Goal: Task Accomplishment & Management: Manage account settings

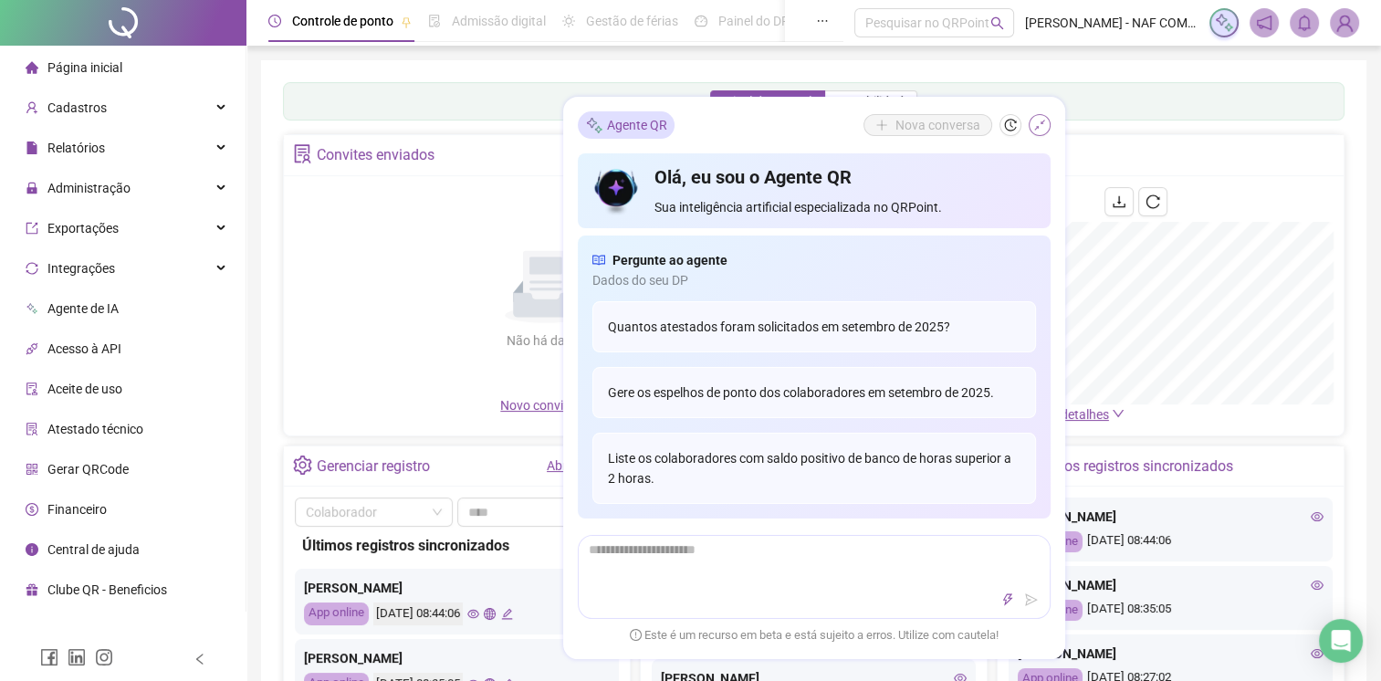
drag, startPoint x: 711, startPoint y: 276, endPoint x: 1037, endPoint y: 133, distance: 355.7
click at [1037, 133] on button "button" at bounding box center [1040, 125] width 22 height 22
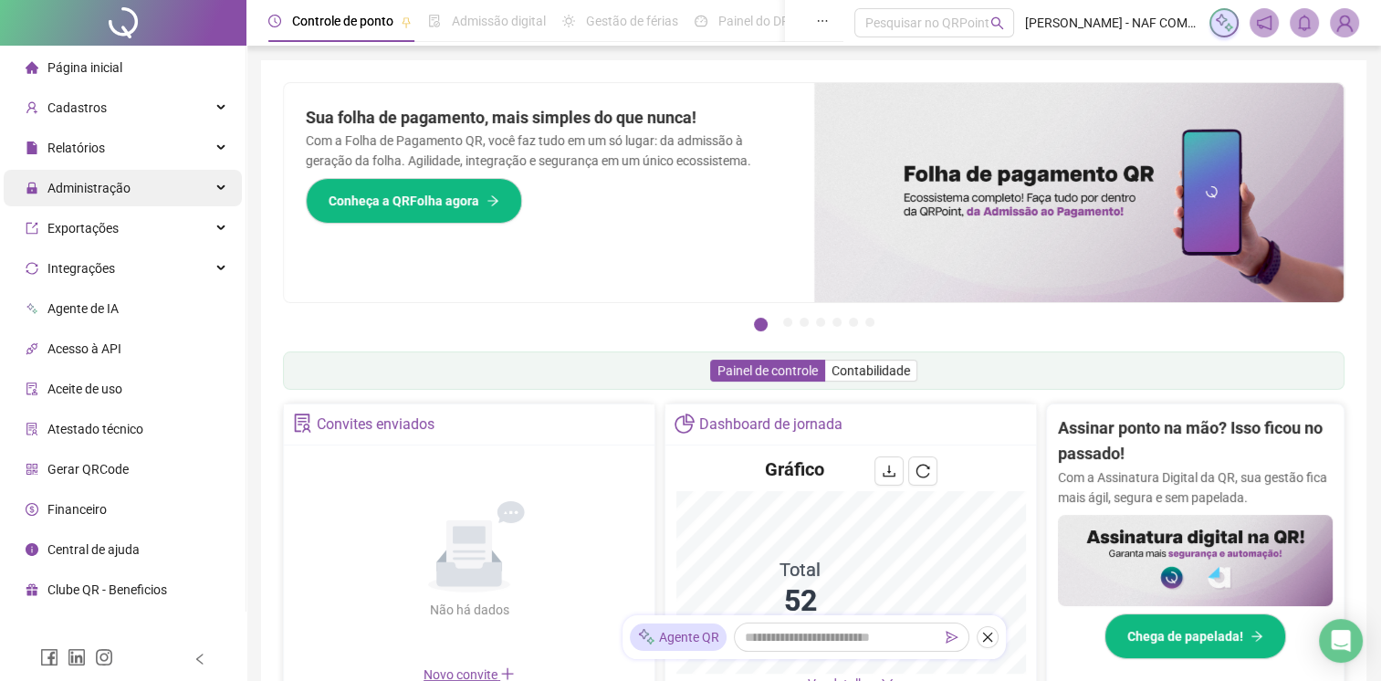
click at [95, 187] on span "Administração" at bounding box center [88, 188] width 83 height 15
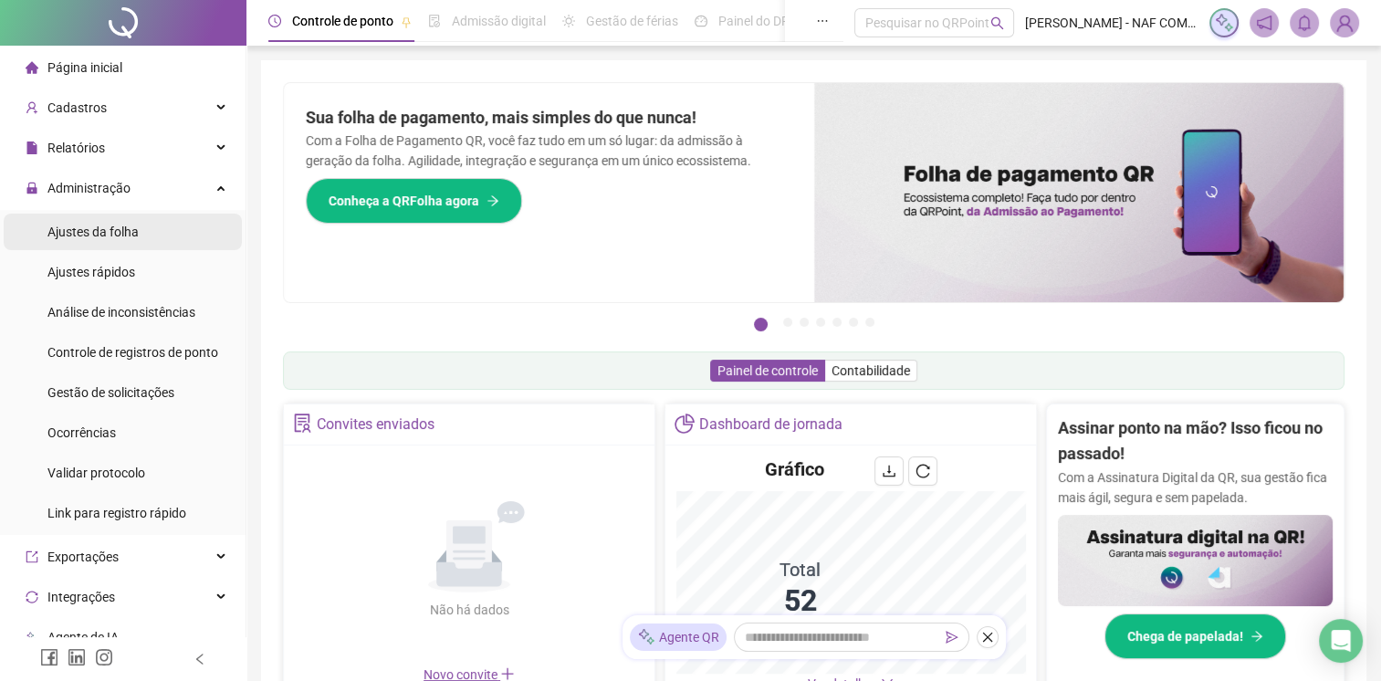
click at [106, 235] on span "Ajustes da folha" at bounding box center [92, 232] width 91 height 15
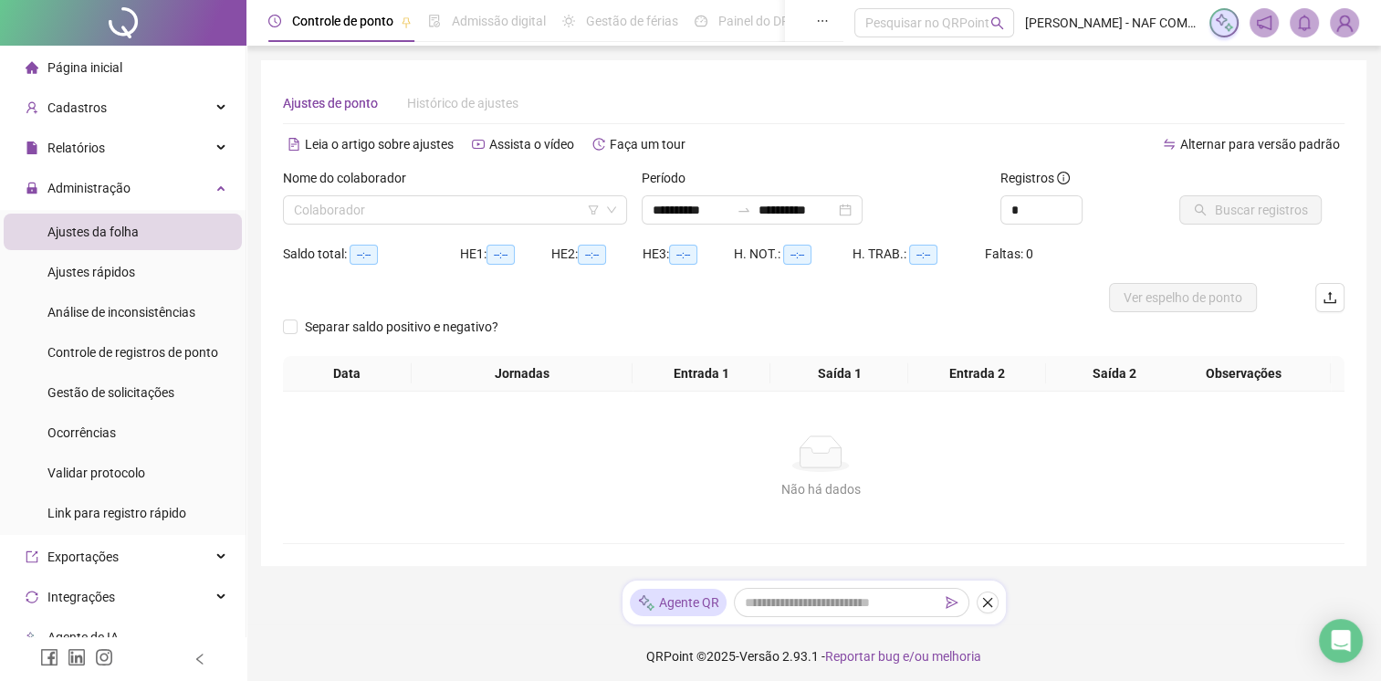
click at [106, 235] on span "Ajustes da folha" at bounding box center [92, 232] width 91 height 15
click at [508, 213] on input "search" at bounding box center [447, 209] width 306 height 27
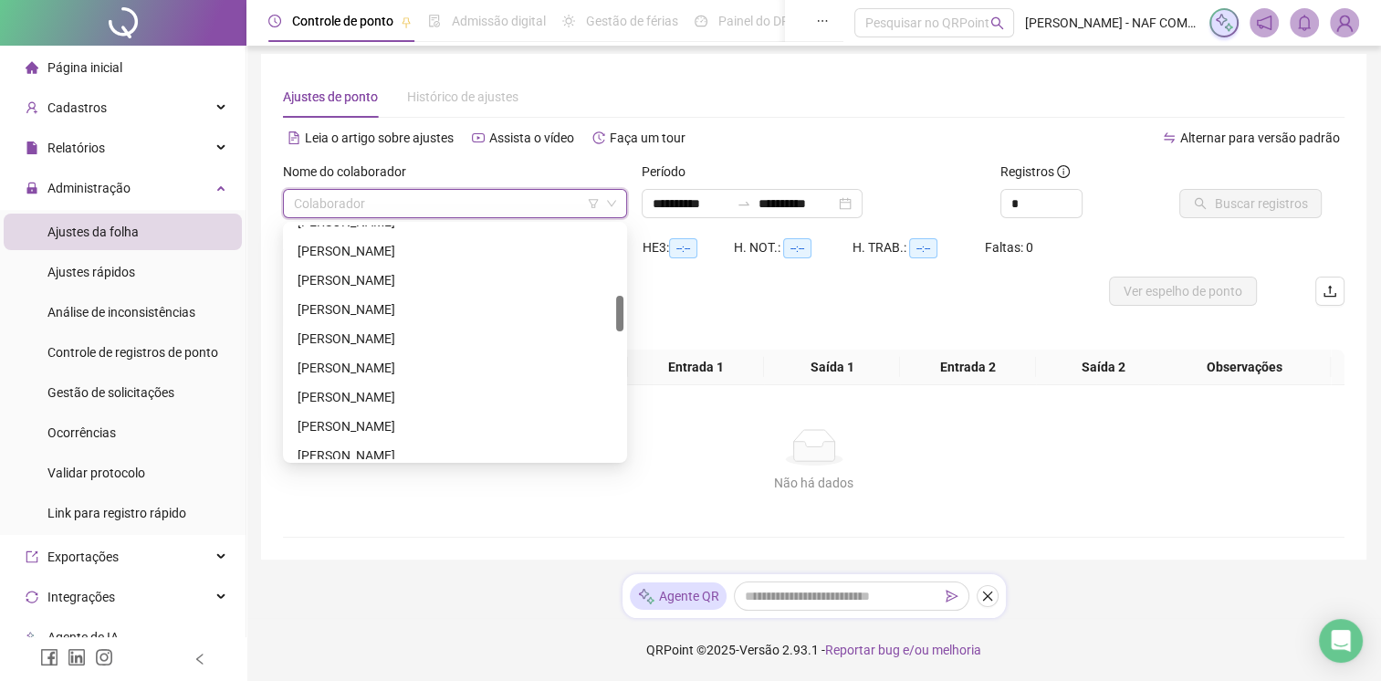
scroll to position [730, 0]
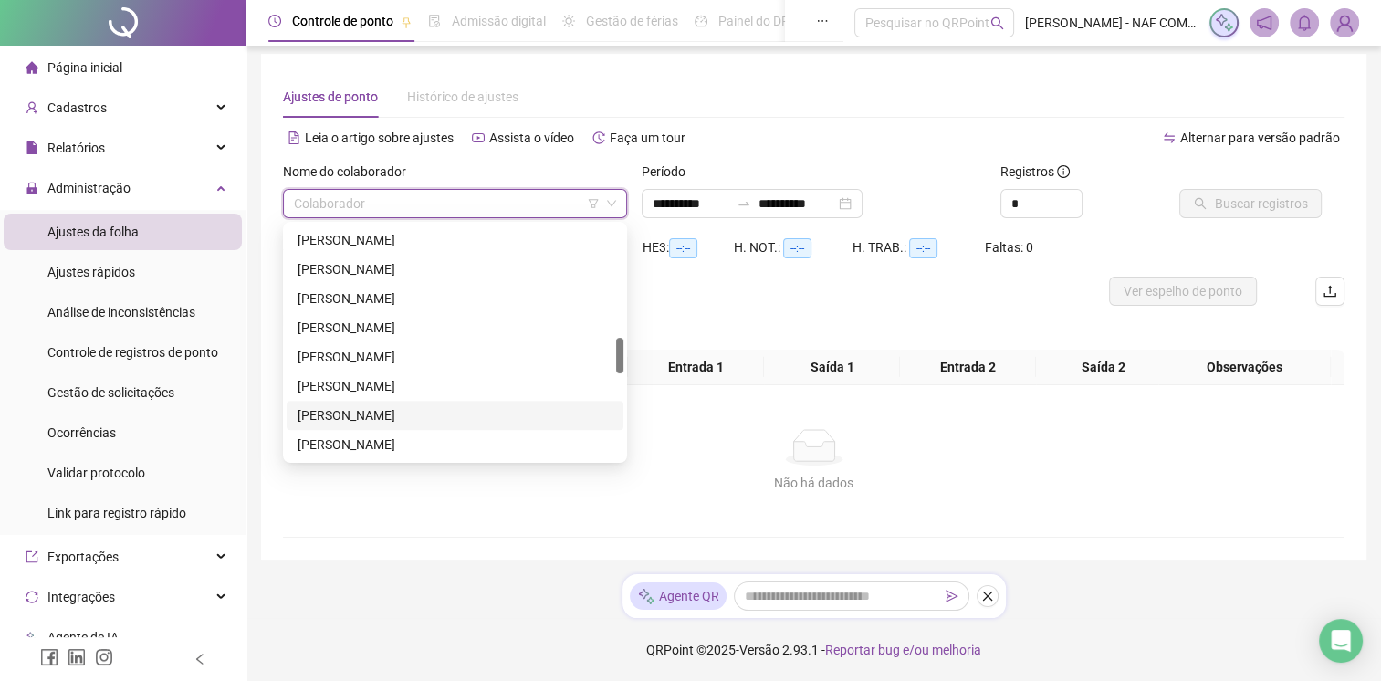
click at [401, 413] on div "[PERSON_NAME]" at bounding box center [455, 415] width 315 height 20
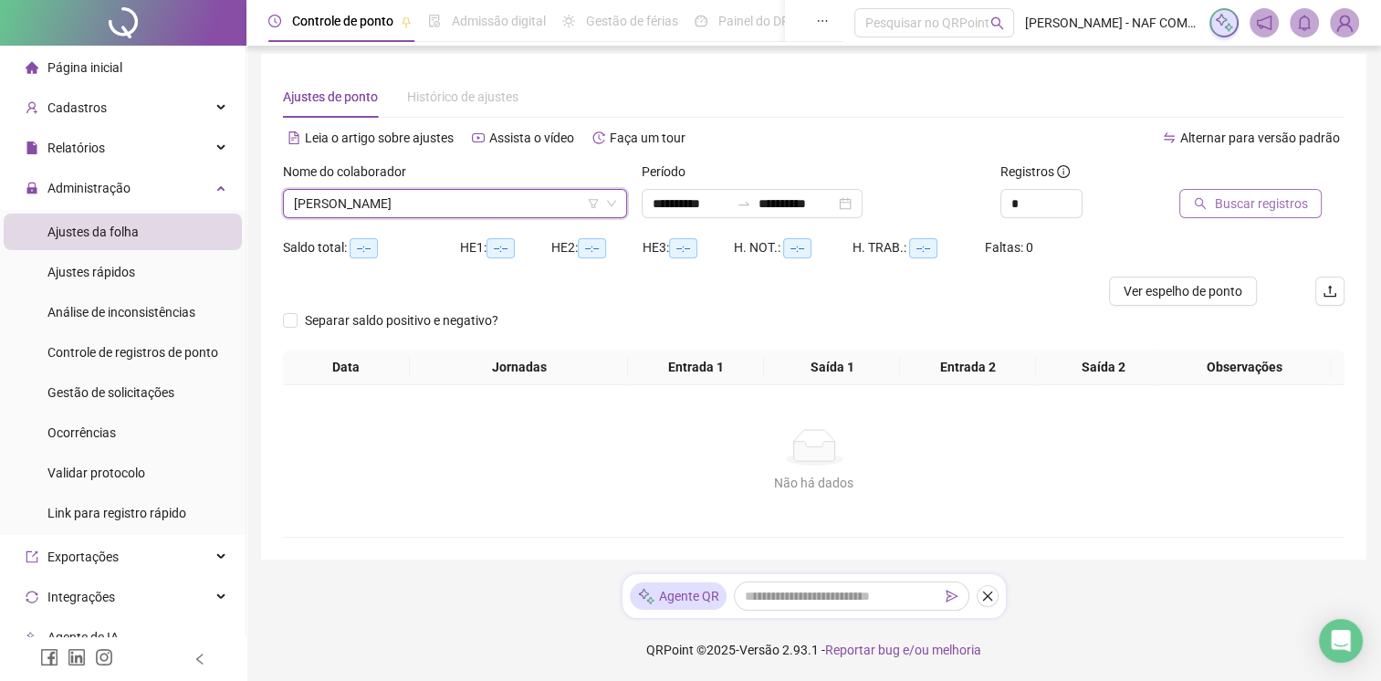
click at [1244, 208] on span "Buscar registros" at bounding box center [1260, 204] width 93 height 20
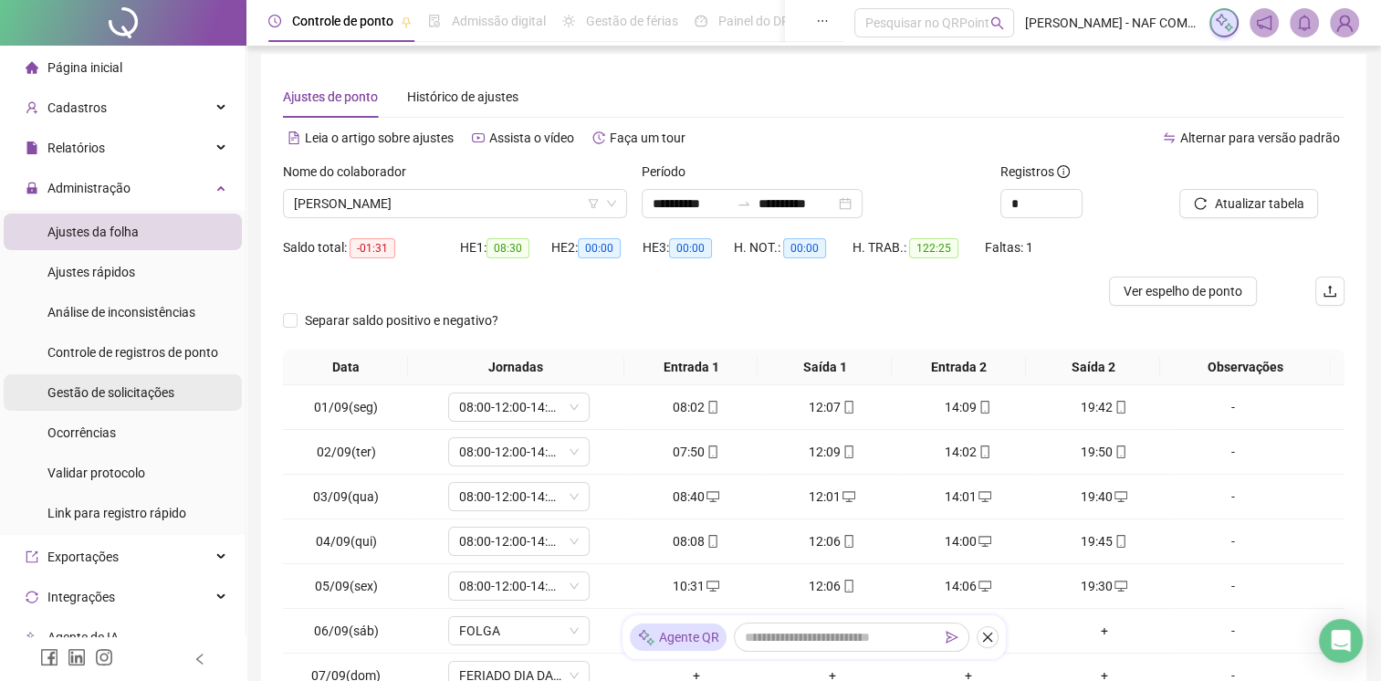
click at [69, 399] on span "Gestão de solicitações" at bounding box center [110, 392] width 127 height 15
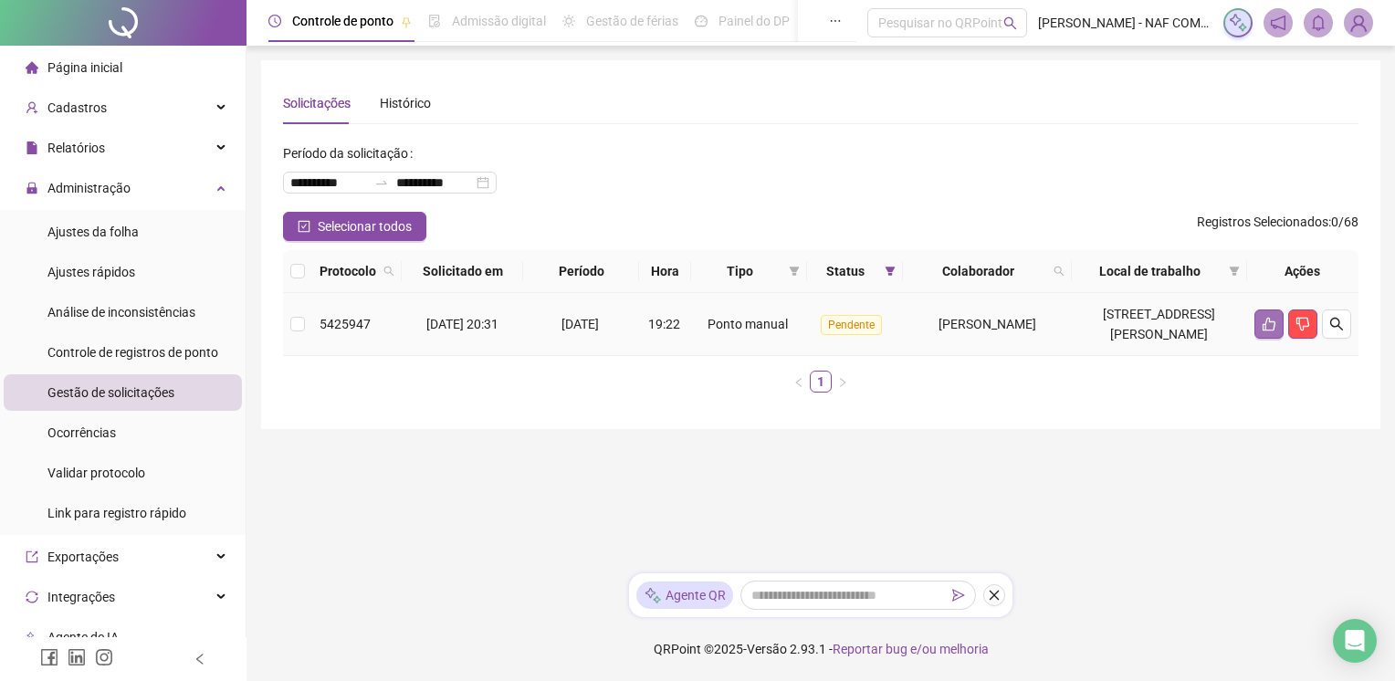
click at [1258, 323] on button "button" at bounding box center [1268, 323] width 29 height 29
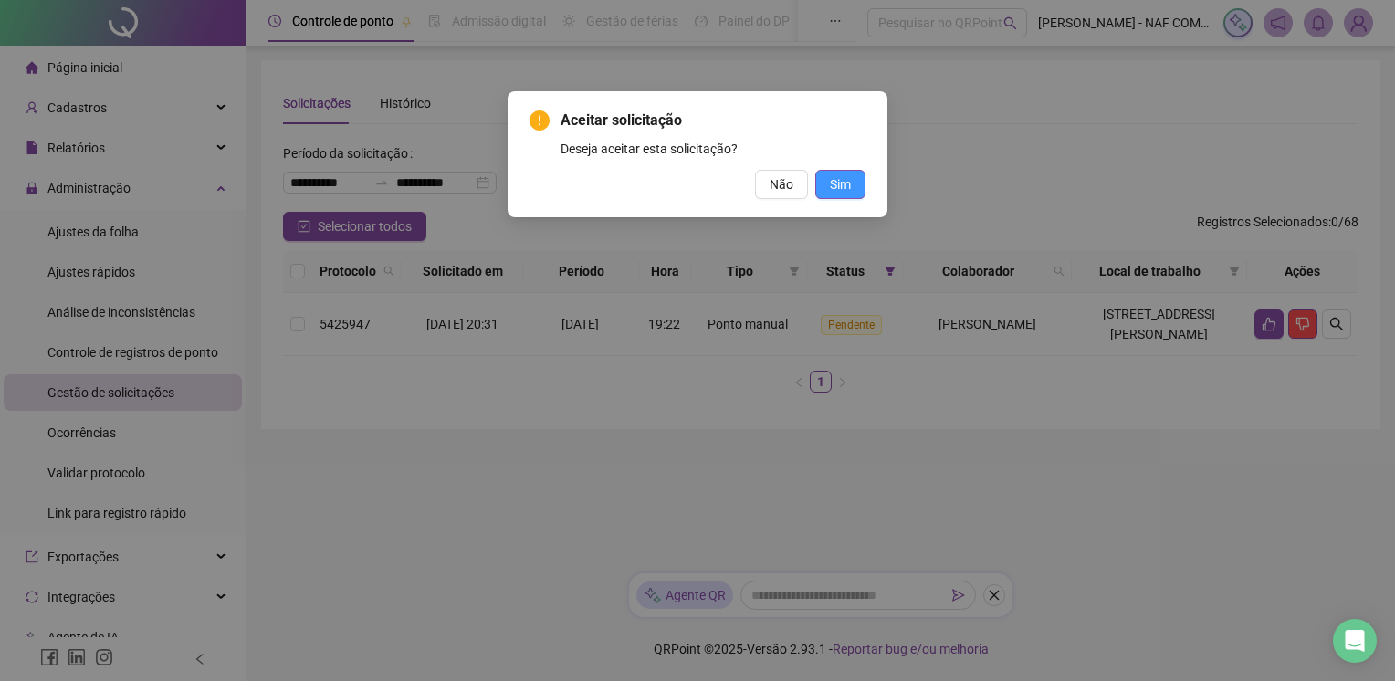
click at [831, 186] on span "Sim" at bounding box center [840, 184] width 21 height 20
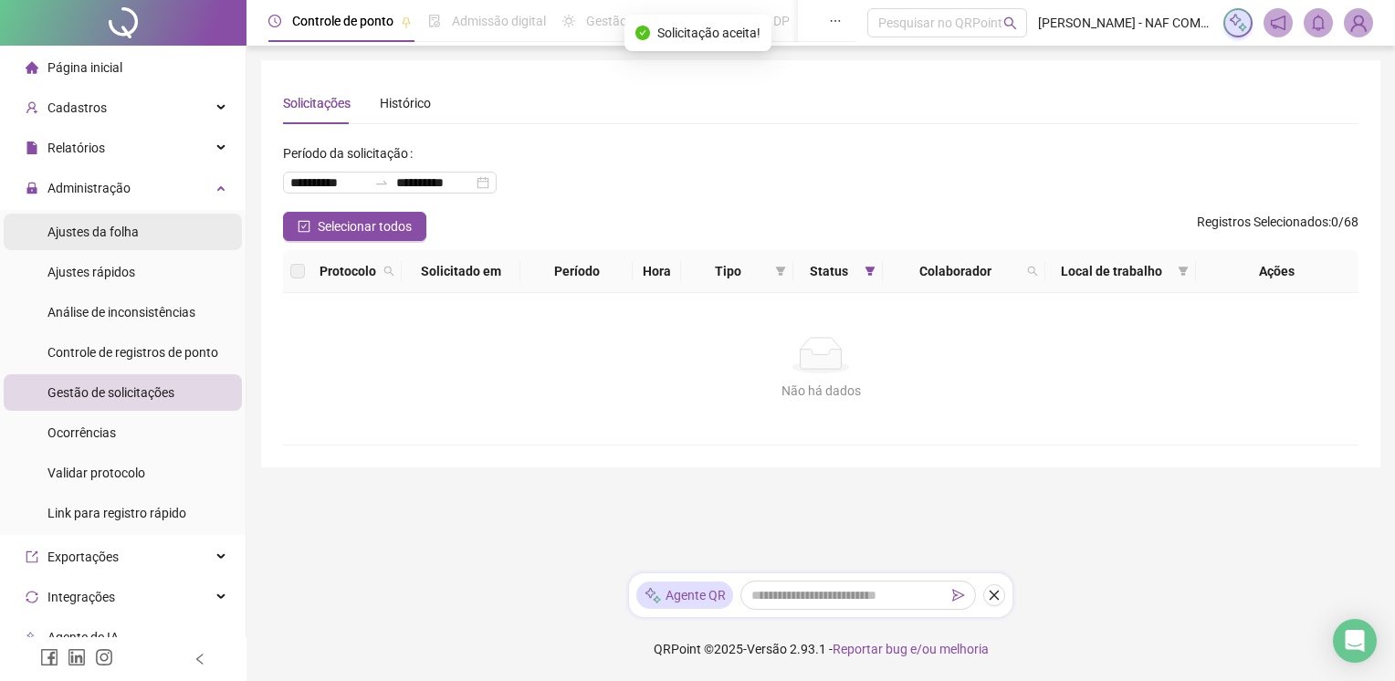
click at [102, 240] on div "Ajustes da folha" at bounding box center [92, 232] width 91 height 37
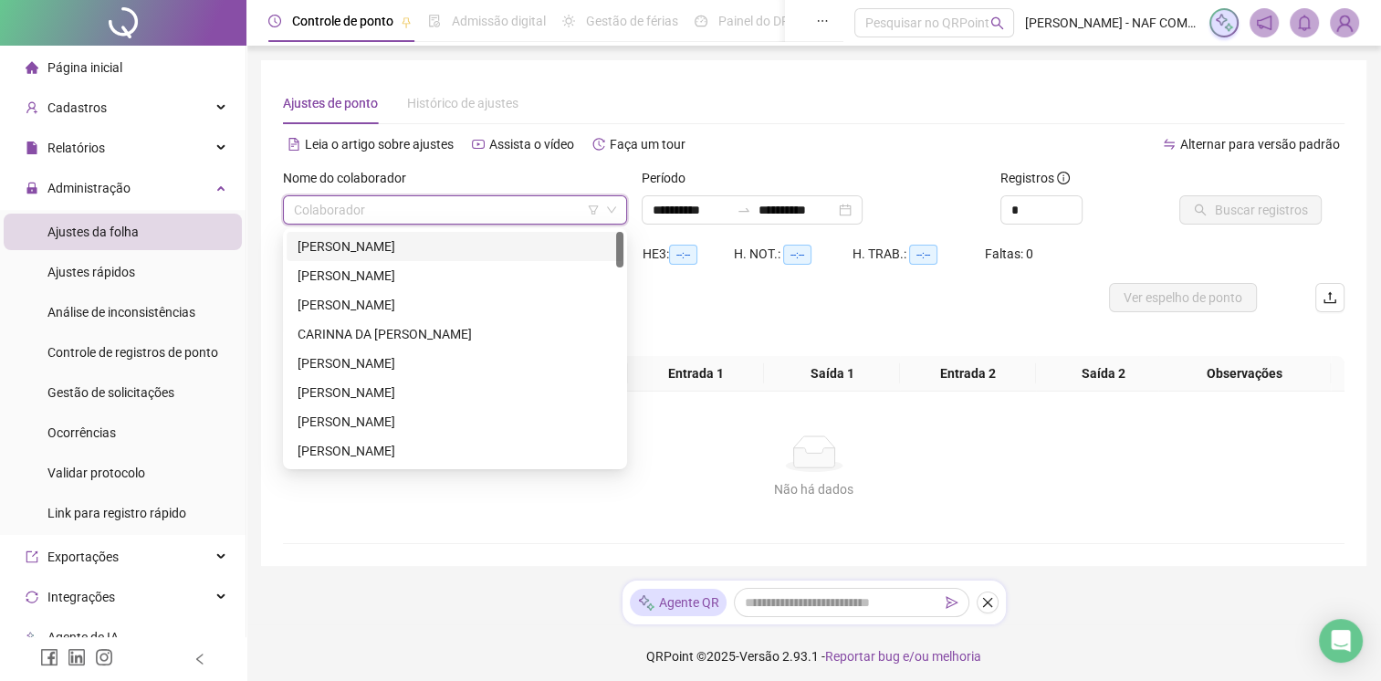
click at [376, 210] on input "search" at bounding box center [447, 209] width 306 height 27
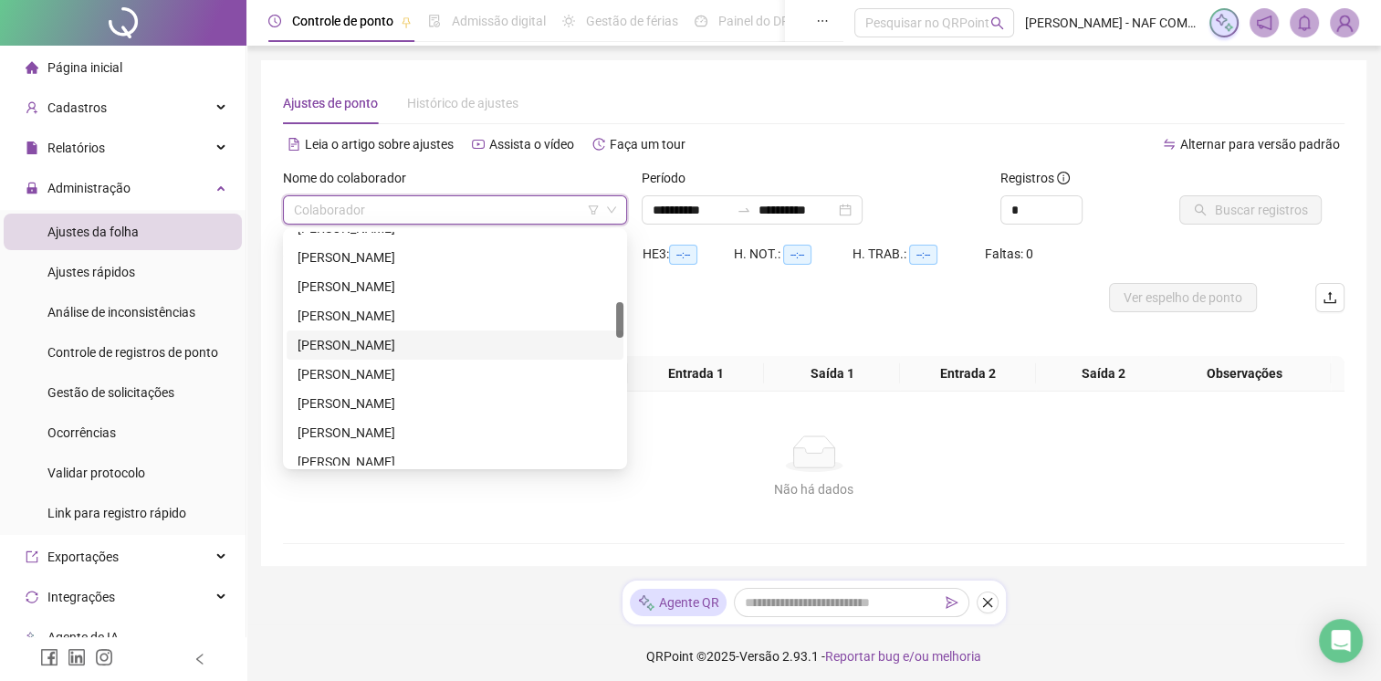
scroll to position [639, 0]
click at [391, 312] on div "[PERSON_NAME]" at bounding box center [455, 309] width 315 height 20
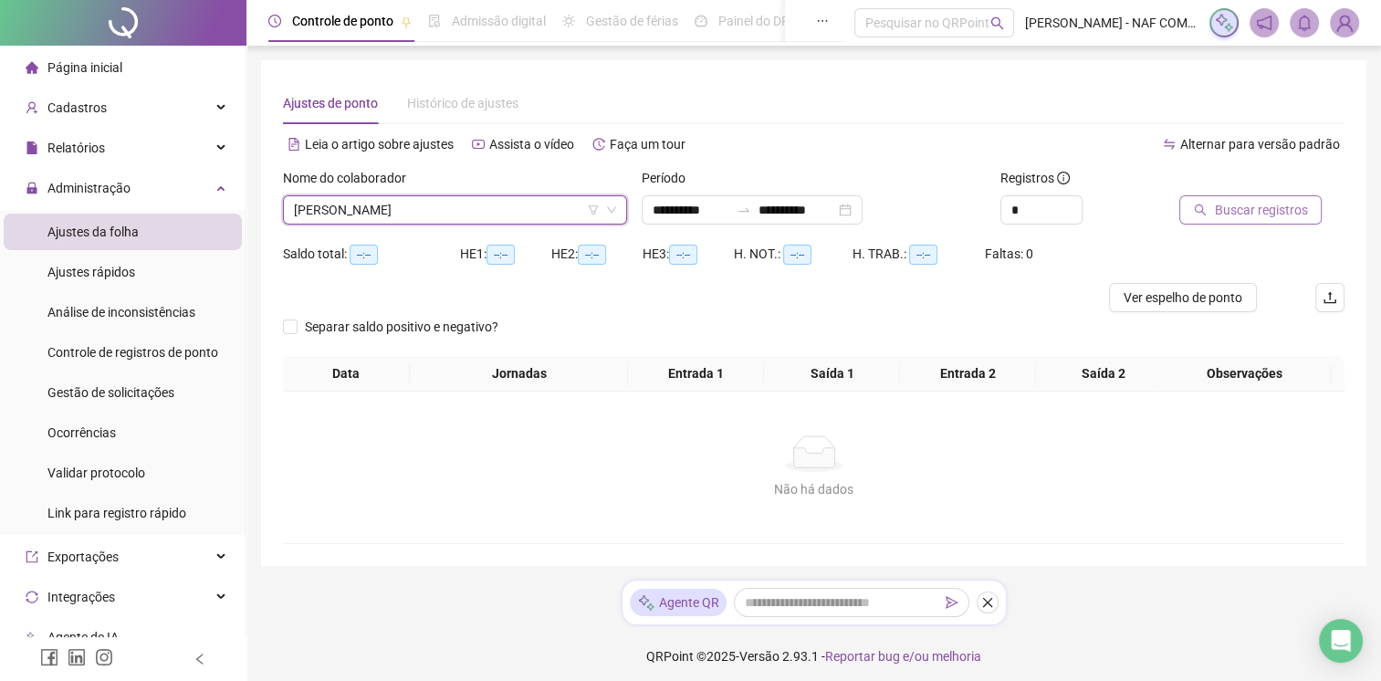
click at [1241, 209] on span "Buscar registros" at bounding box center [1260, 210] width 93 height 20
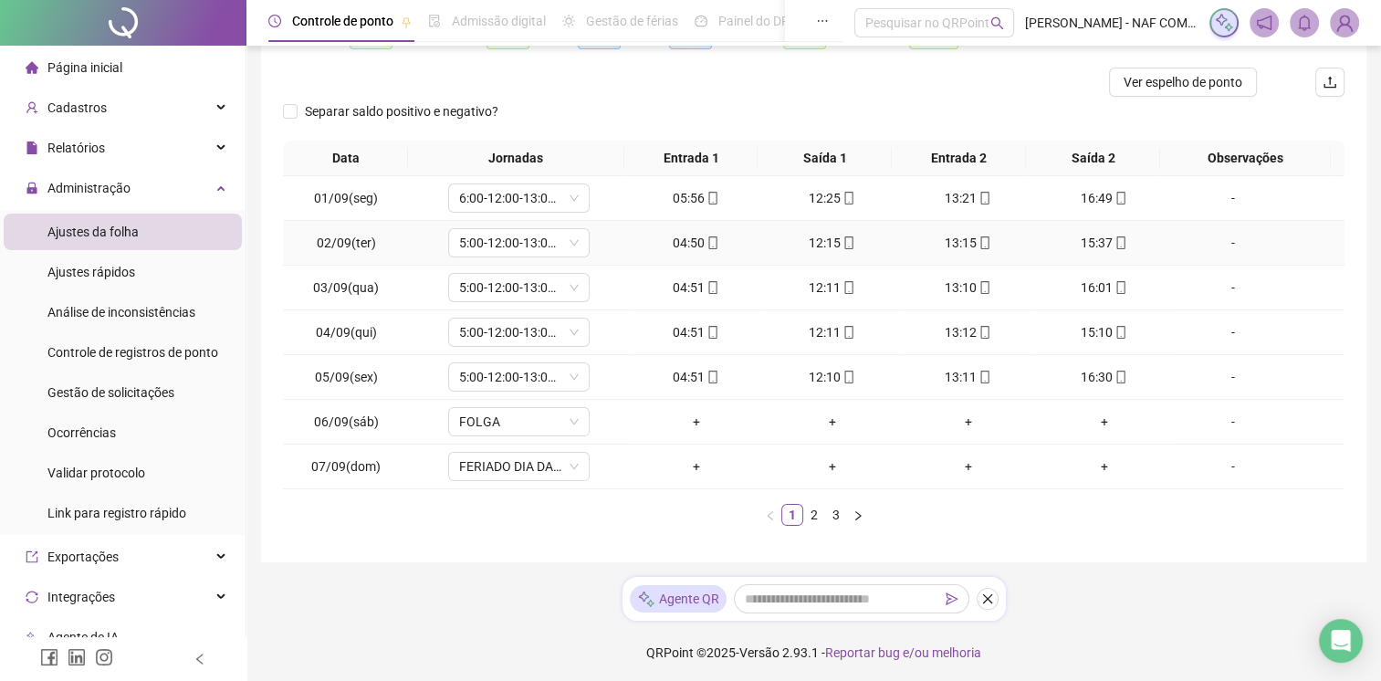
scroll to position [216, 0]
click at [833, 515] on link "3" at bounding box center [836, 514] width 20 height 20
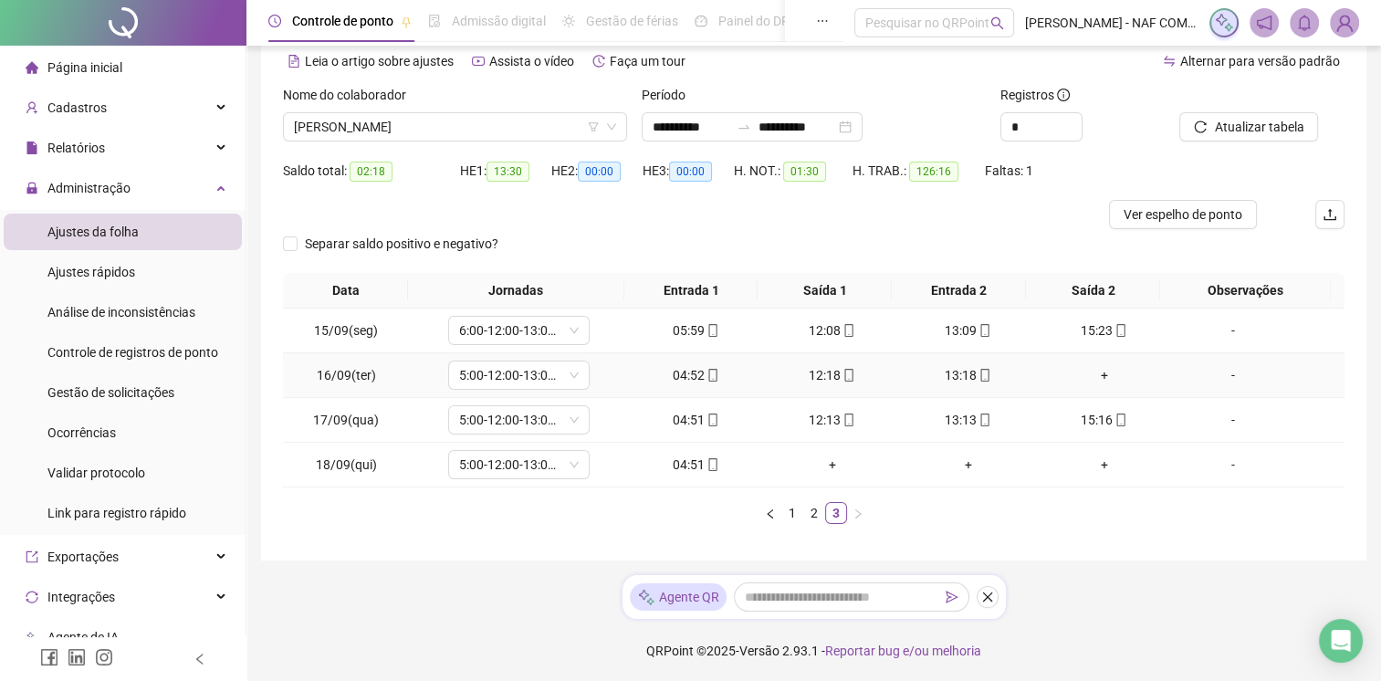
click at [1085, 381] on div "+" at bounding box center [1103, 375] width 121 height 20
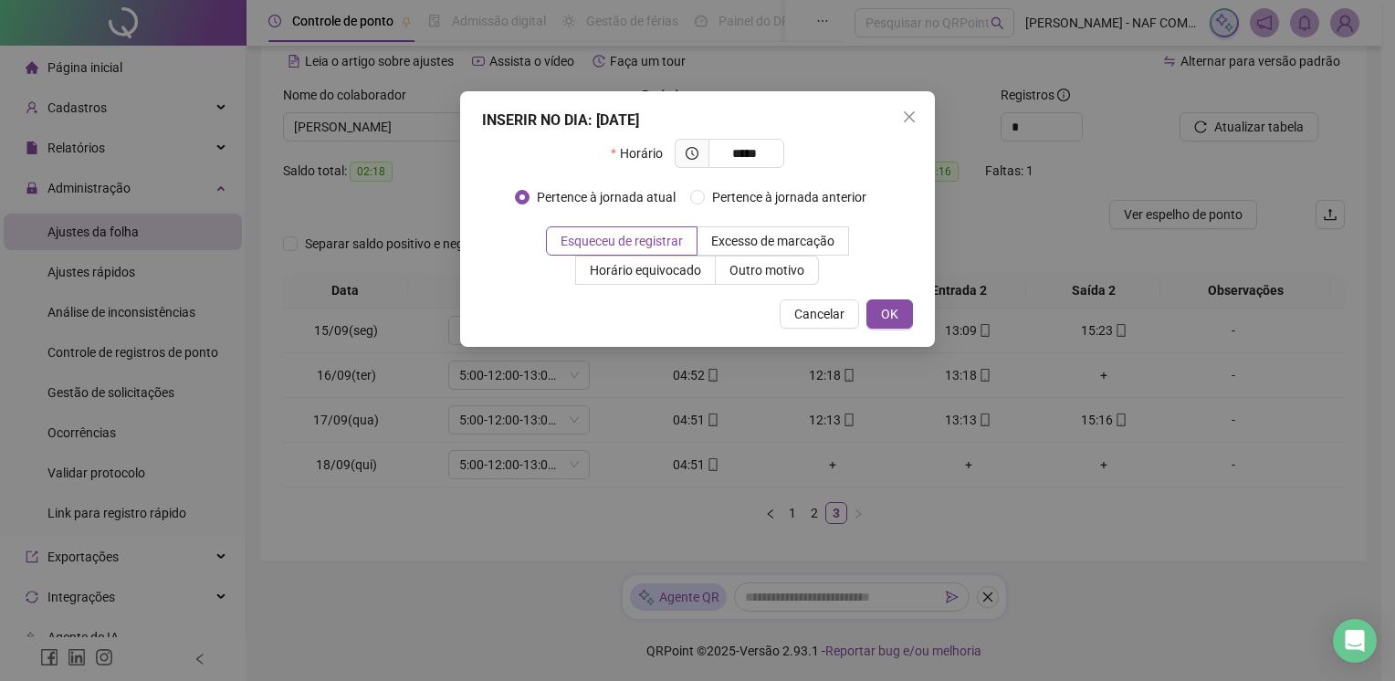
type input "*****"
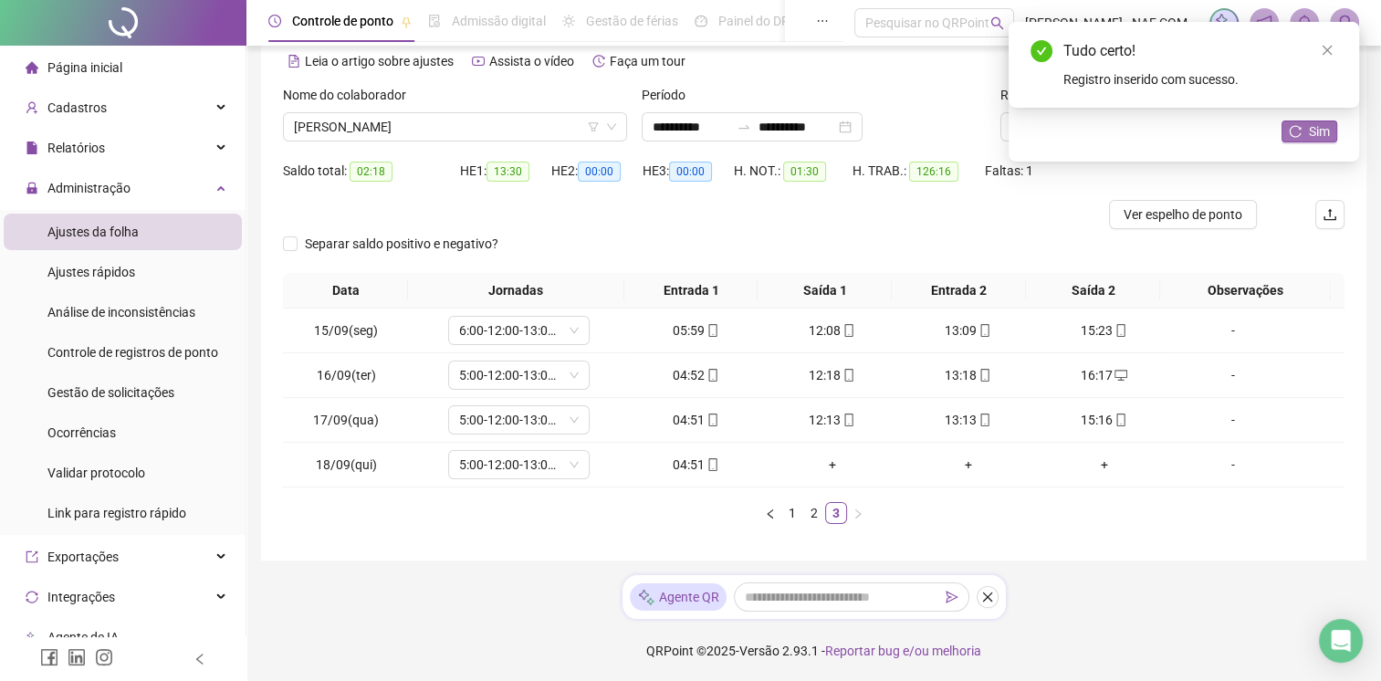
click at [1305, 130] on button "Sim" at bounding box center [1310, 132] width 56 height 22
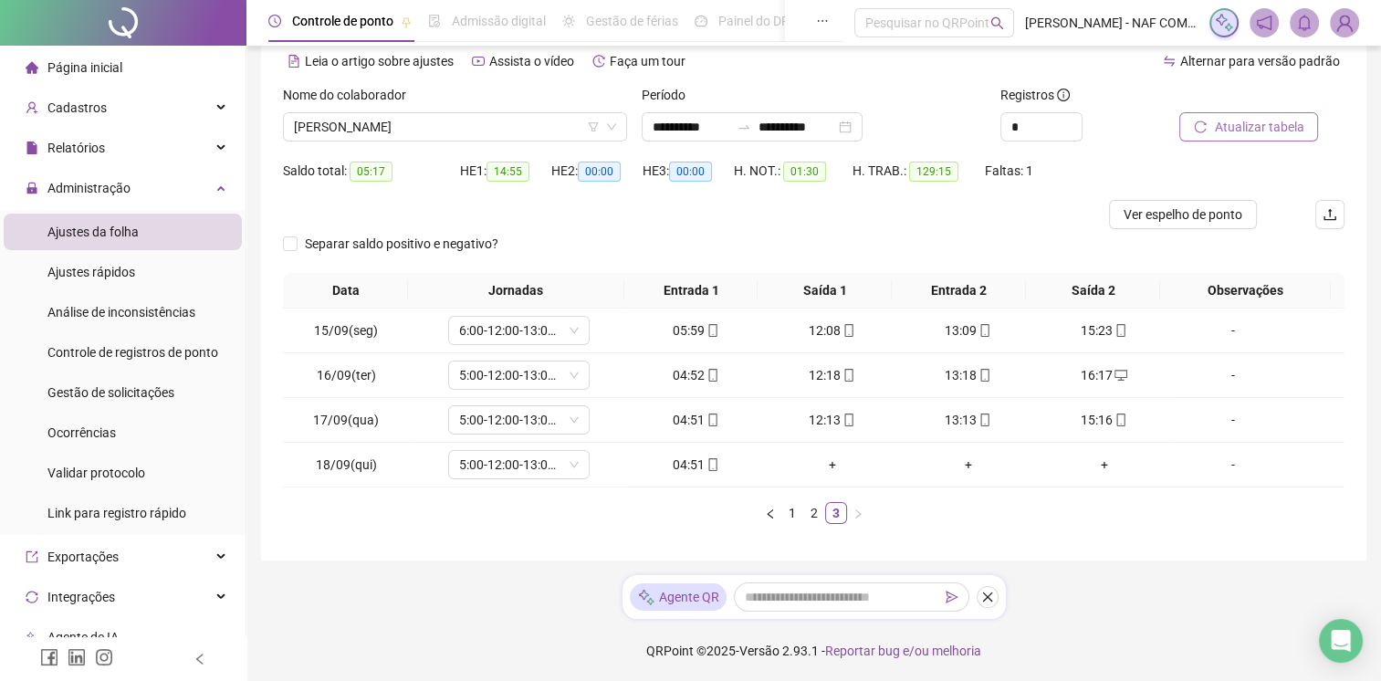
click at [1224, 133] on span "Atualizar tabela" at bounding box center [1258, 127] width 89 height 20
